Goal: Task Accomplishment & Management: Manage account settings

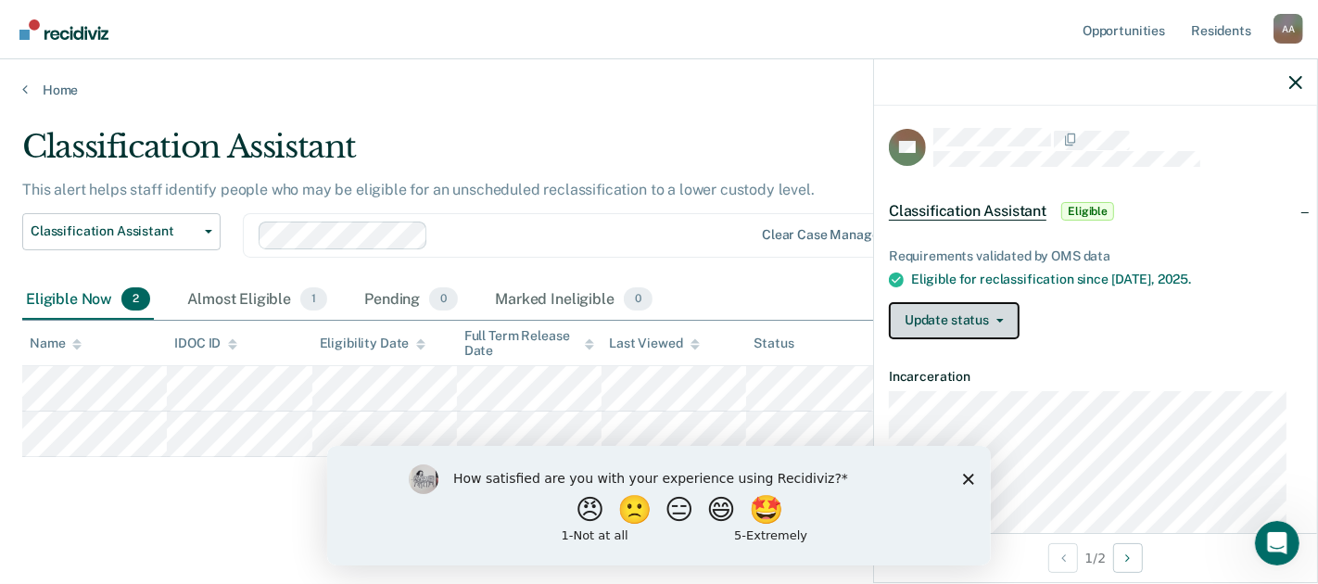
click at [998, 322] on button "Update status" at bounding box center [954, 320] width 131 height 37
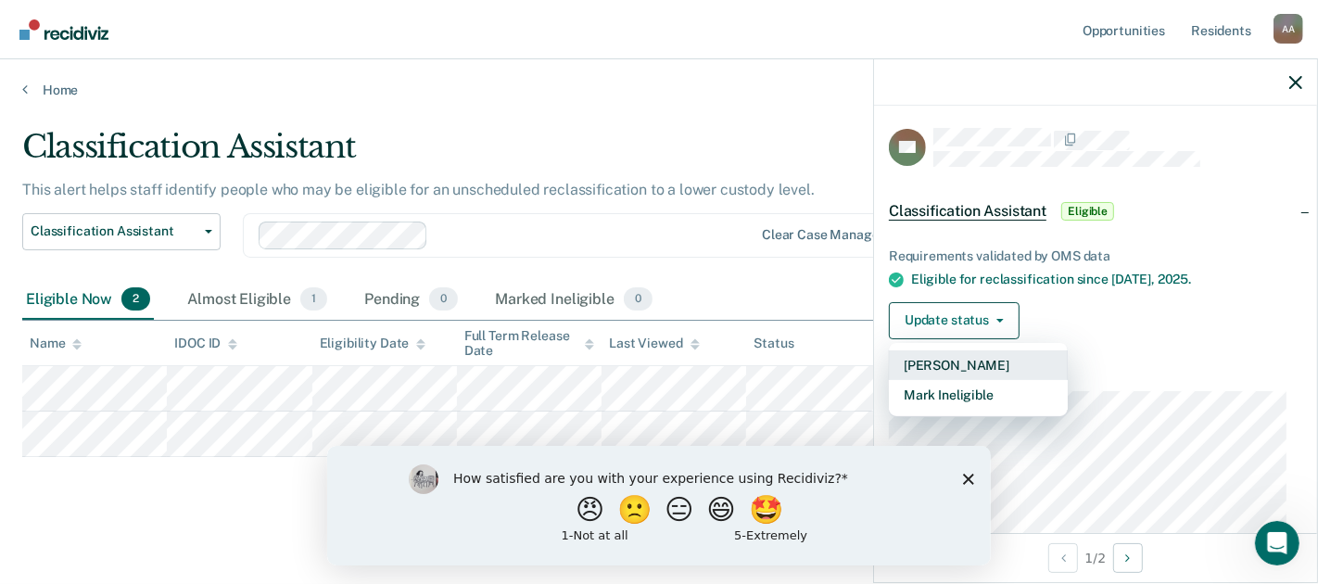
click at [975, 357] on button "[PERSON_NAME]" at bounding box center [978, 365] width 179 height 30
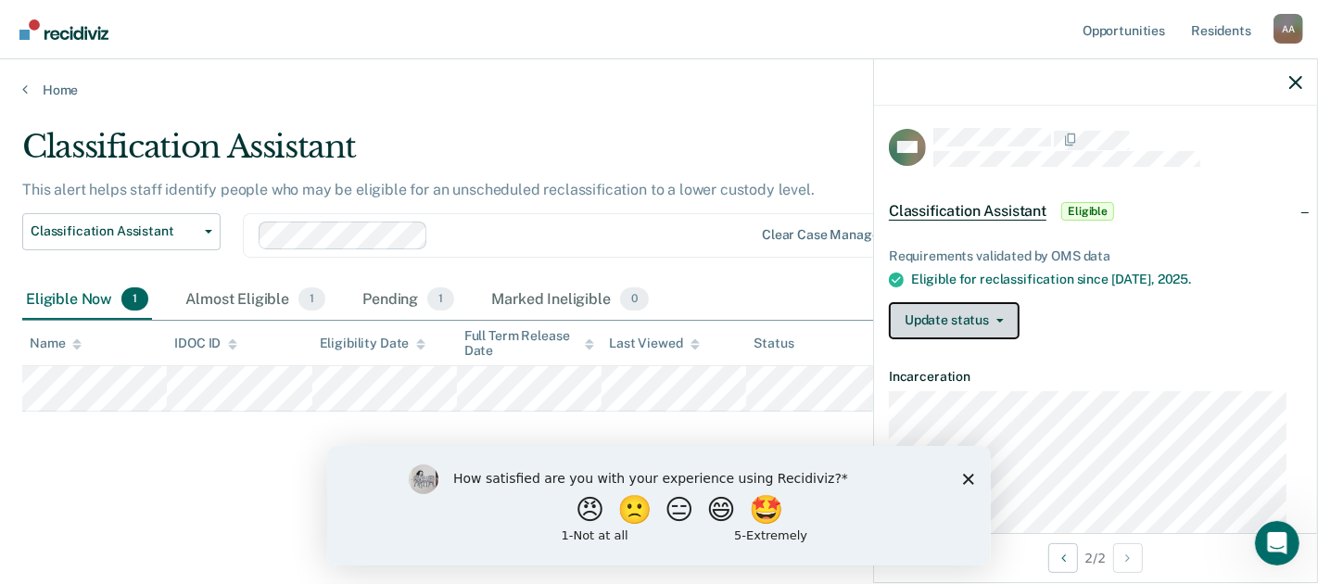
click at [998, 322] on button "Update status" at bounding box center [954, 320] width 131 height 37
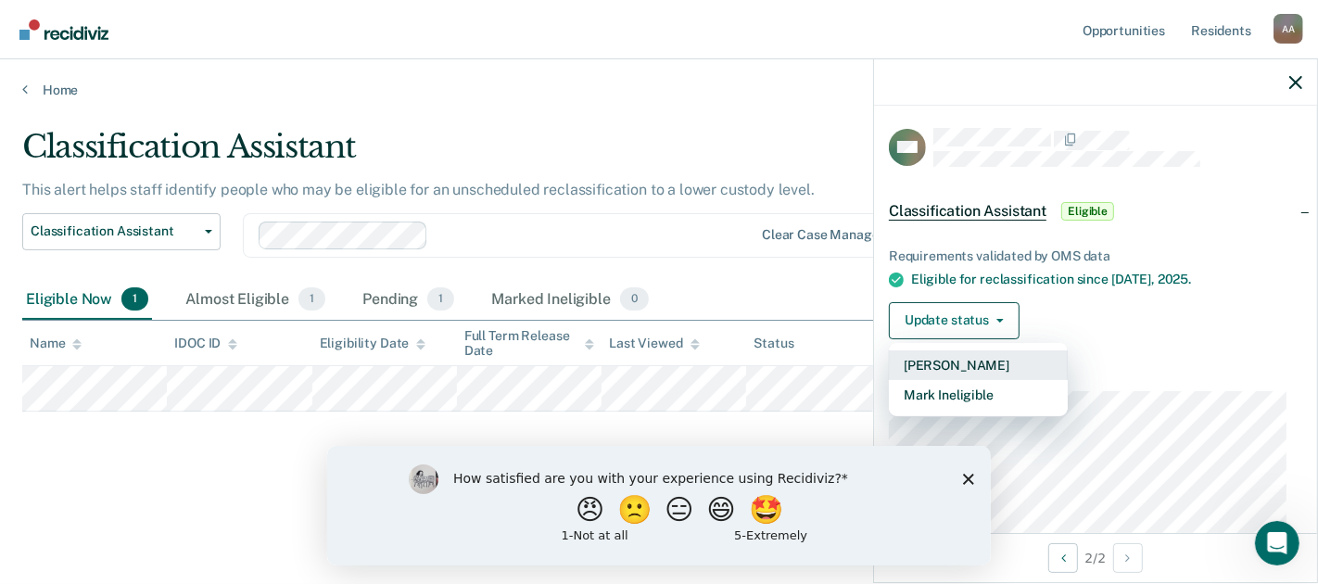
click at [970, 361] on button "[PERSON_NAME]" at bounding box center [978, 365] width 179 height 30
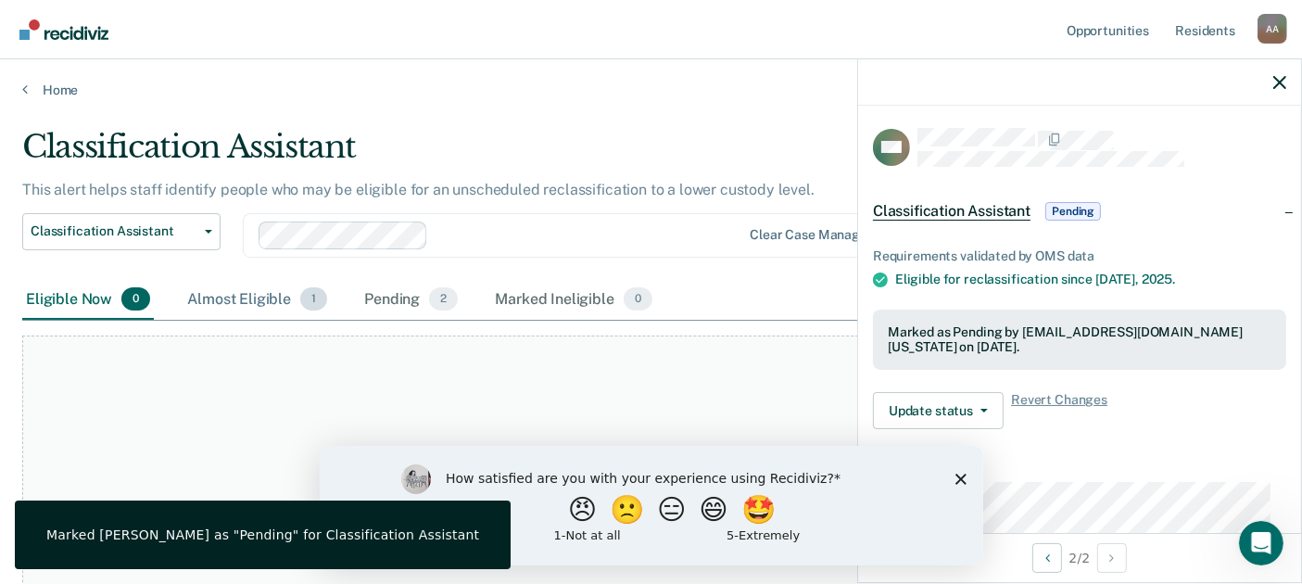
click at [263, 291] on div "Almost Eligible 1" at bounding box center [257, 300] width 147 height 41
